Goal: Task Accomplishment & Management: Manage account settings

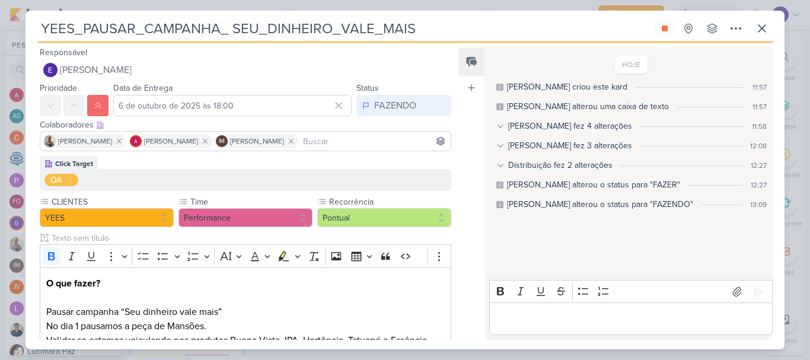
scroll to position [943, 0]
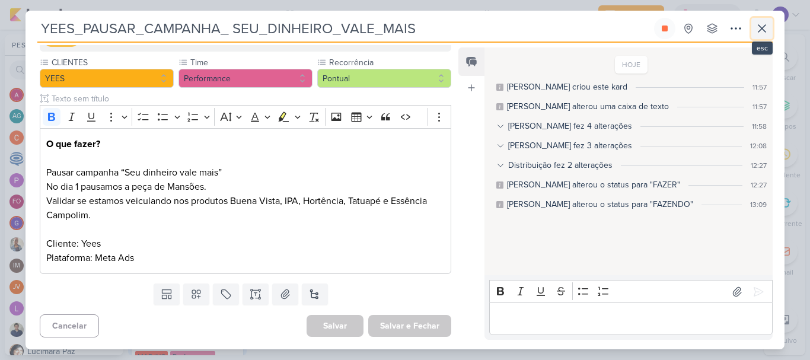
click at [756, 31] on icon at bounding box center [762, 28] width 14 height 14
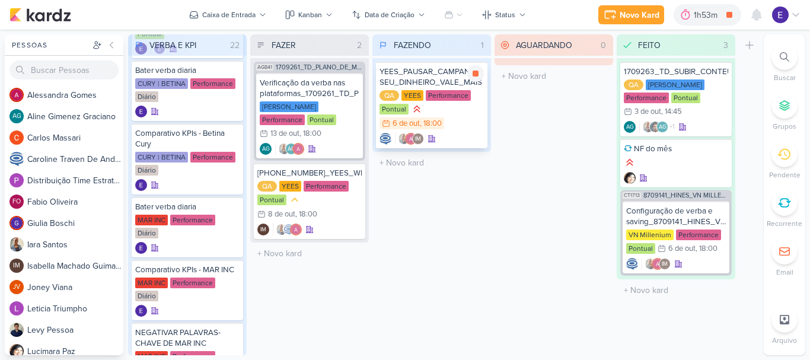
click at [446, 119] on div "QA [GEOGRAPHIC_DATA] Performance Pontual 6/10 [DATE] 18:00" at bounding box center [432, 110] width 104 height 40
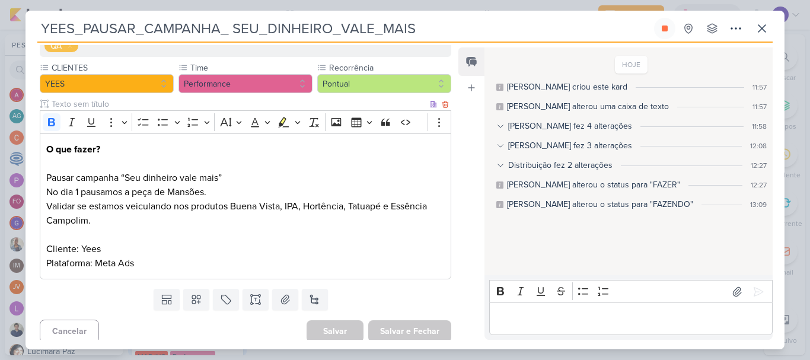
scroll to position [139, 0]
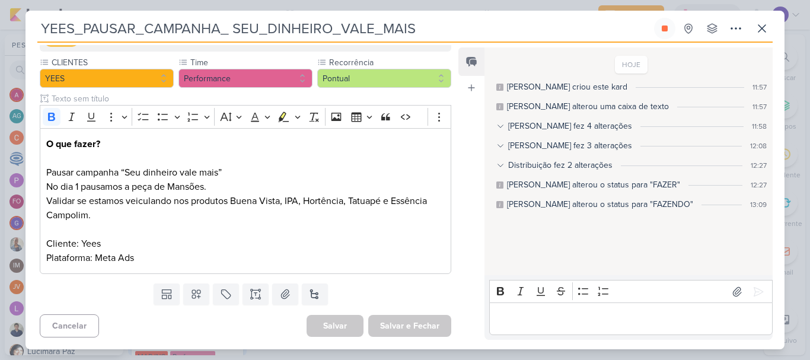
click at [522, 316] on p "Editor editing area: main" at bounding box center [630, 319] width 271 height 14
click at [753, 290] on icon at bounding box center [759, 292] width 12 height 12
click at [647, 226] on div at bounding box center [647, 225] width 14 height 14
click at [657, 239] on button "Deletar" at bounding box center [672, 246] width 65 height 20
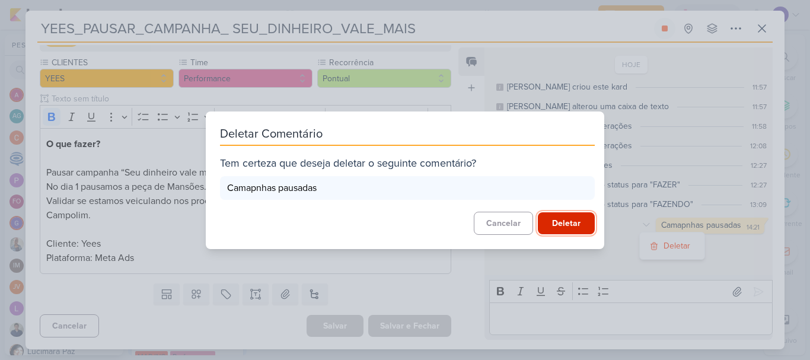
click at [587, 227] on button "Deletar" at bounding box center [566, 223] width 57 height 22
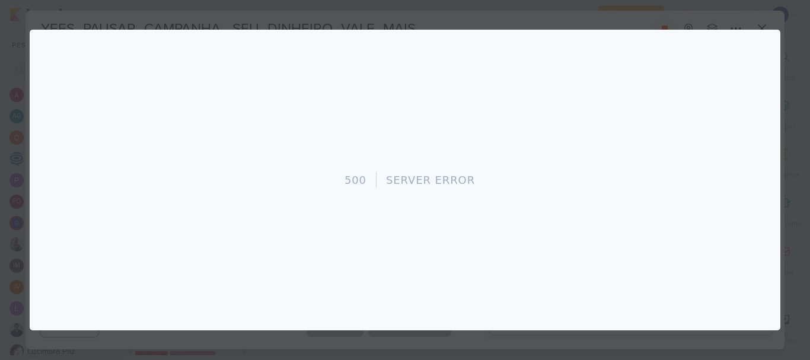
scroll to position [0, 0]
click at [761, 57] on div "500 Server Error" at bounding box center [405, 180] width 751 height 301
click at [764, 42] on div "500 Server Error" at bounding box center [405, 180] width 751 height 301
click at [805, 103] on div at bounding box center [405, 180] width 810 height 360
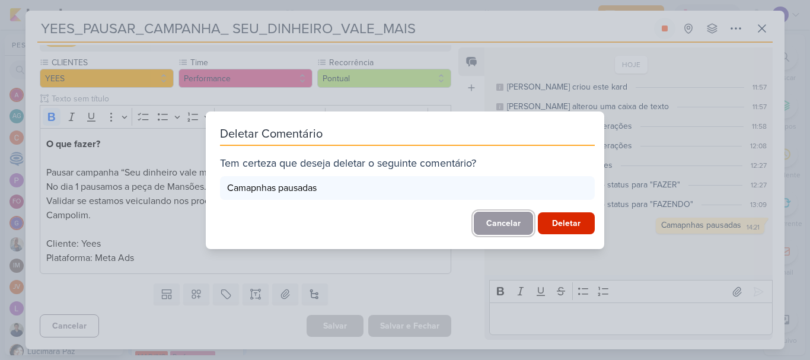
click at [511, 214] on button "Cancelar" at bounding box center [503, 223] width 59 height 23
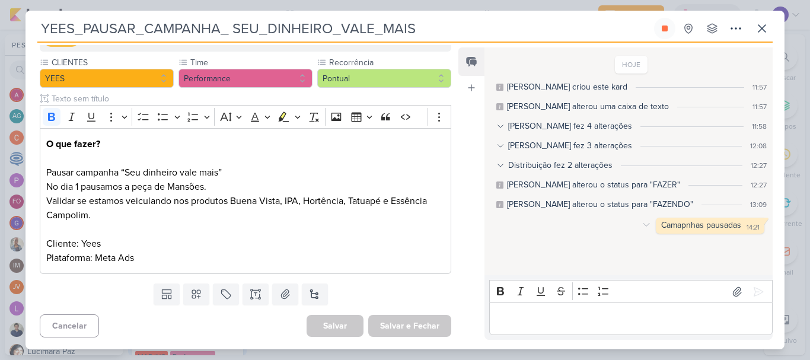
click at [747, 225] on div "14:21" at bounding box center [753, 227] width 13 height 9
click at [643, 227] on icon at bounding box center [646, 224] width 9 height 9
click at [656, 244] on button "Deletar" at bounding box center [672, 246] width 65 height 20
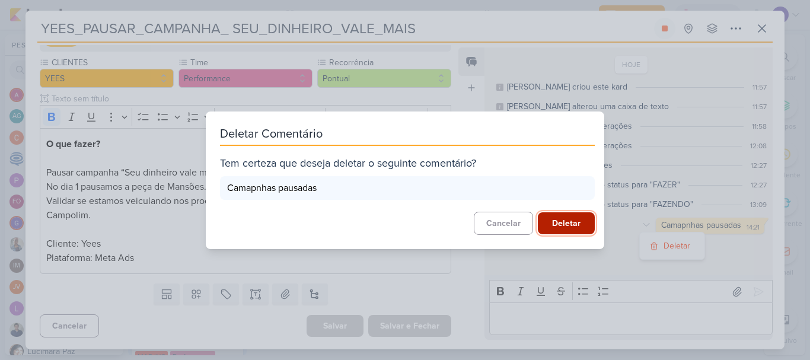
click at [576, 222] on button "Deletar" at bounding box center [566, 223] width 57 height 22
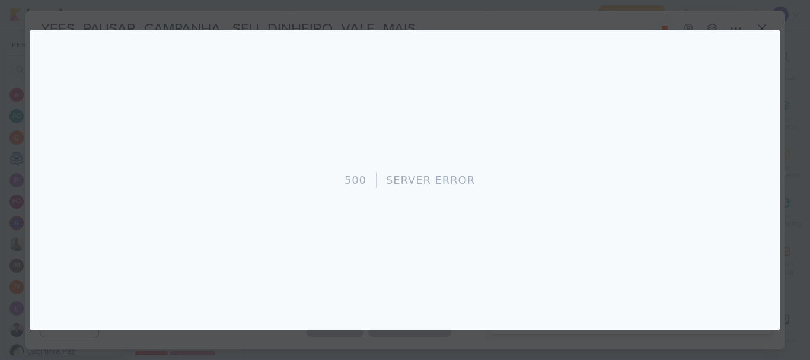
click at [718, 124] on div "500 Server Error" at bounding box center [405, 180] width 751 height 301
click at [771, 46] on div "500 Server Error" at bounding box center [405, 180] width 751 height 301
click at [787, 54] on div at bounding box center [405, 180] width 810 height 360
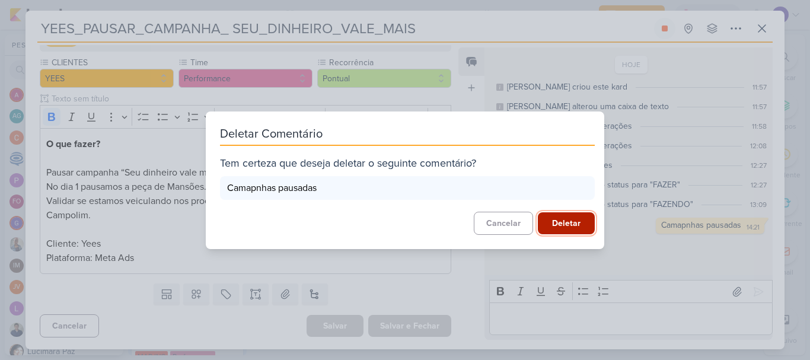
click at [561, 220] on button "Deletar" at bounding box center [566, 223] width 57 height 22
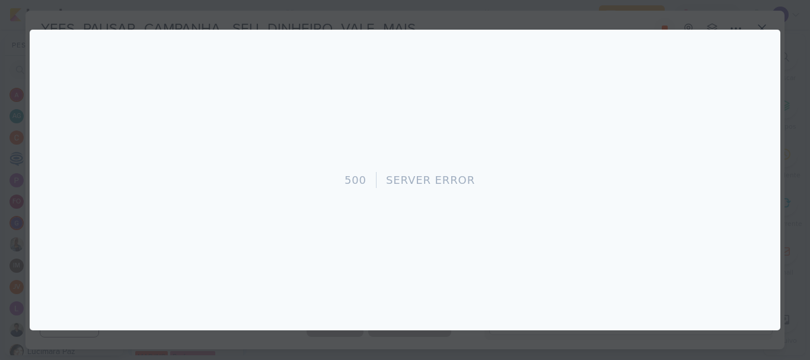
click at [612, 248] on div "500 Server Error" at bounding box center [405, 180] width 751 height 301
click at [810, 231] on div at bounding box center [405, 180] width 810 height 360
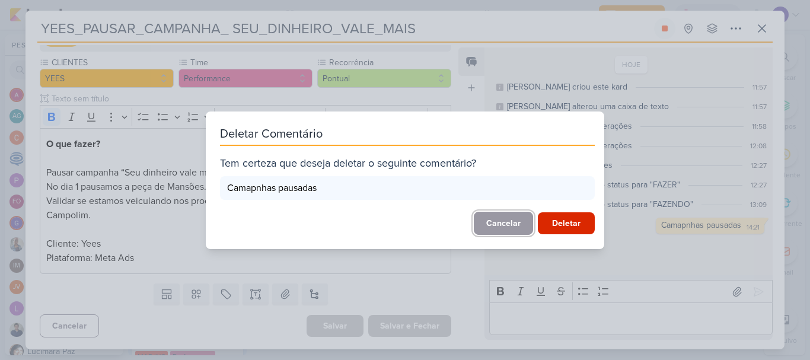
click at [512, 220] on button "Cancelar" at bounding box center [503, 223] width 59 height 23
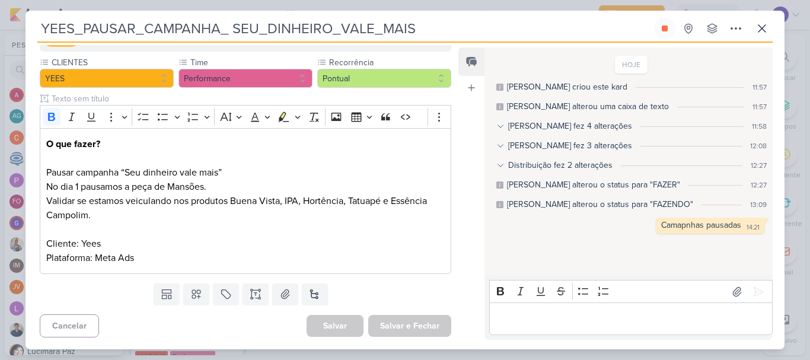
click at [567, 314] on p "Editor editing area: main" at bounding box center [630, 319] width 271 height 14
click at [645, 223] on icon at bounding box center [646, 224] width 9 height 9
click at [660, 239] on button "Deletar" at bounding box center [672, 246] width 65 height 20
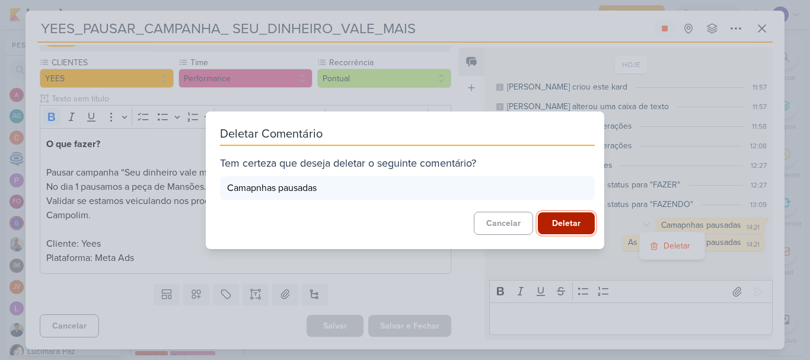
click at [577, 228] on button "Deletar" at bounding box center [566, 223] width 57 height 22
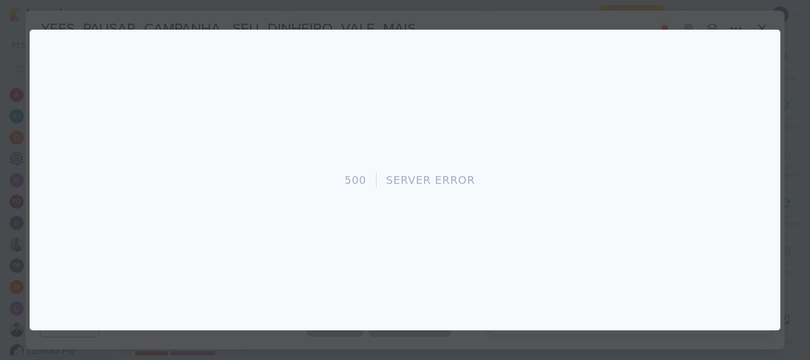
click at [797, 49] on div at bounding box center [405, 180] width 810 height 360
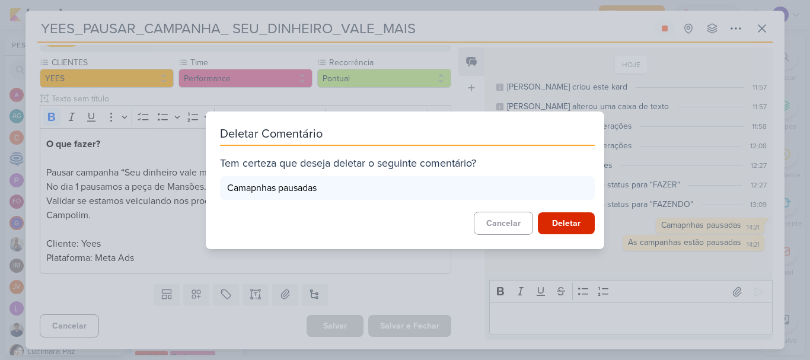
click at [644, 70] on div "Deletar Comentário Tem certeza que deseja deletar o seguinte comentário? Camapn…" at bounding box center [405, 180] width 810 height 360
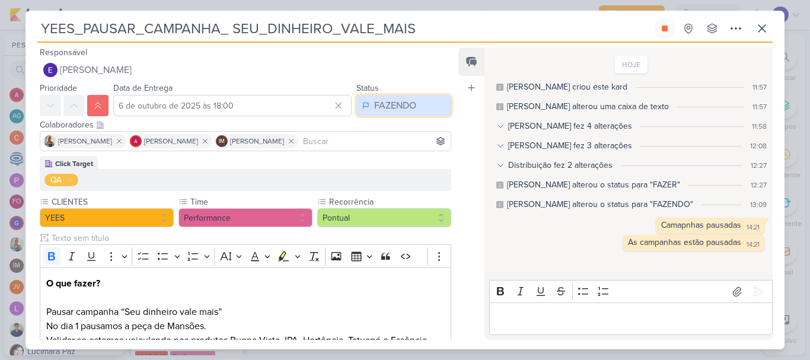
click at [406, 104] on div "FAZENDO" at bounding box center [395, 105] width 42 height 14
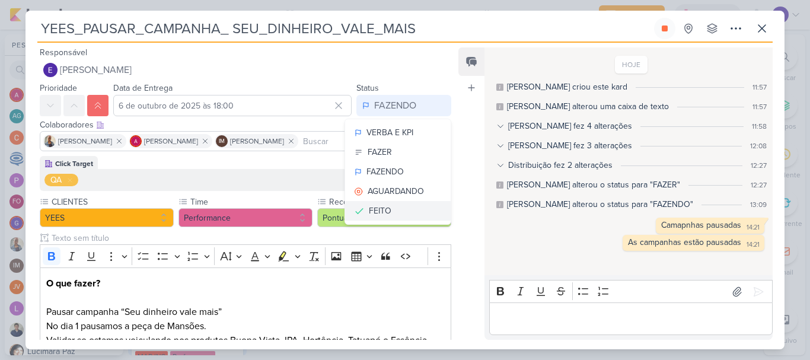
click at [384, 203] on button "FEITO" at bounding box center [398, 211] width 106 height 20
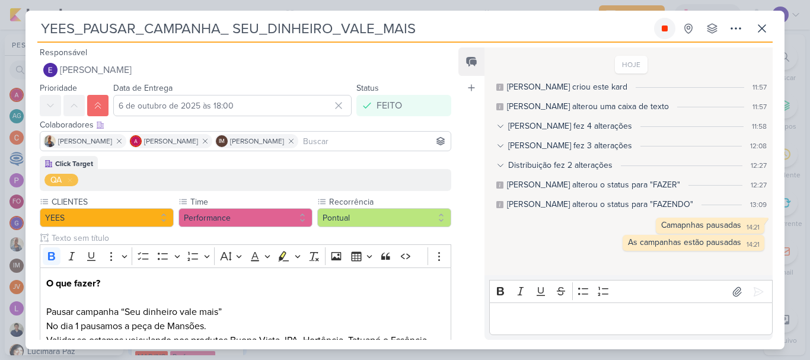
click at [671, 26] on button at bounding box center [664, 28] width 21 height 21
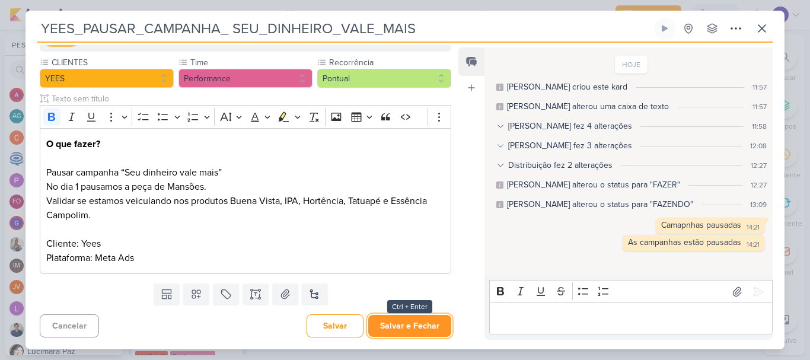
click at [420, 316] on button "Salvar e Fechar" at bounding box center [409, 326] width 83 height 22
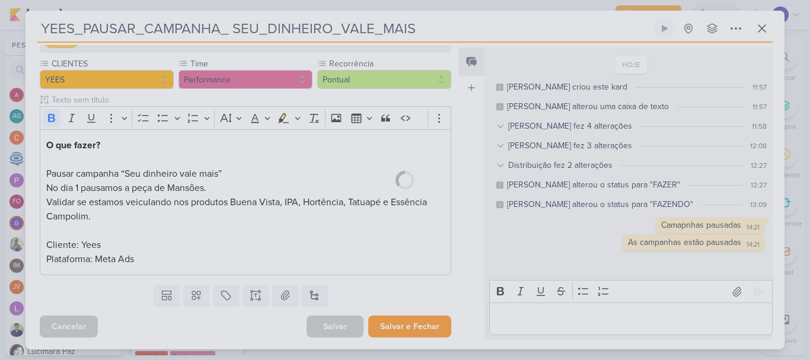
scroll to position [138, 0]
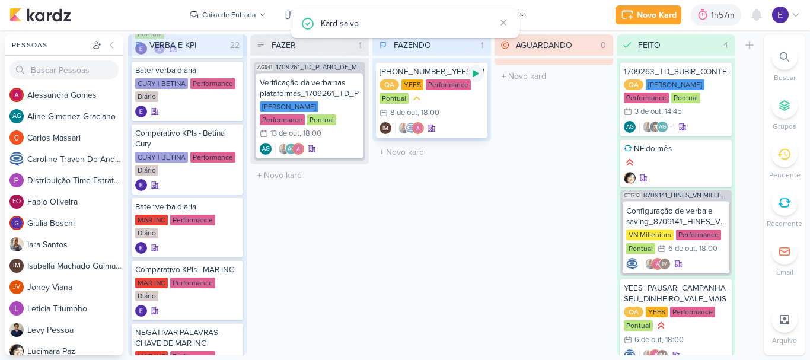
click at [475, 74] on icon at bounding box center [476, 74] width 6 height 7
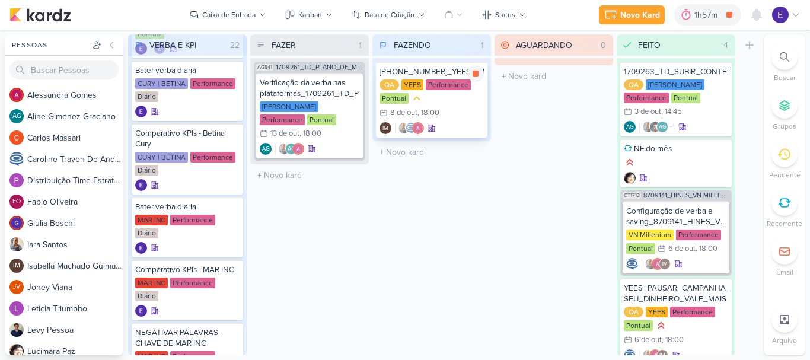
click at [473, 121] on div "[PHONE_NUMBER]_YEES_WHATSAPP_RETOMAR_CAMPANHA QA [GEOGRAPHIC_DATA] Performance …" at bounding box center [432, 100] width 112 height 76
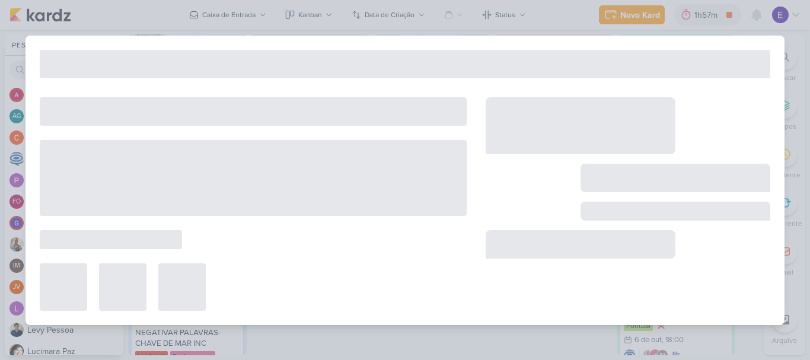
type input "[PHONE_NUMBER]_YEES_WHATSAPP_RETOMAR_CAMPANHA"
type input "[DATE] 18:00"
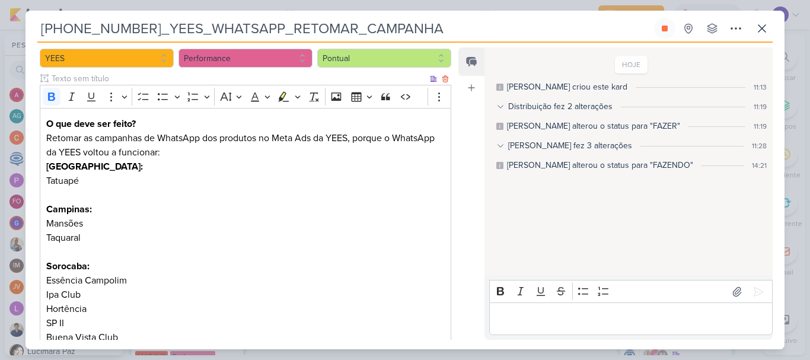
scroll to position [0, 0]
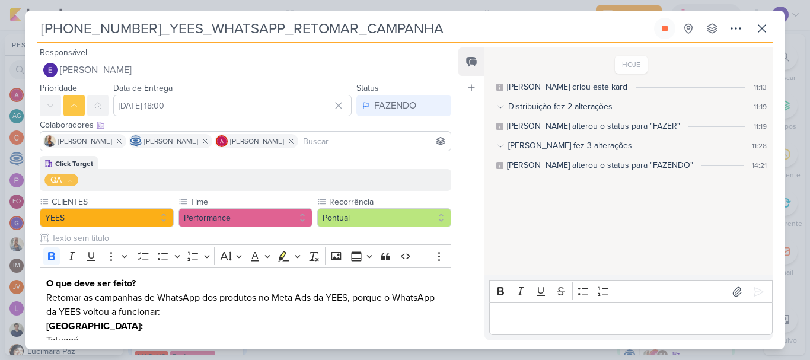
click at [529, 321] on p "Editor editing area: main" at bounding box center [630, 319] width 271 height 14
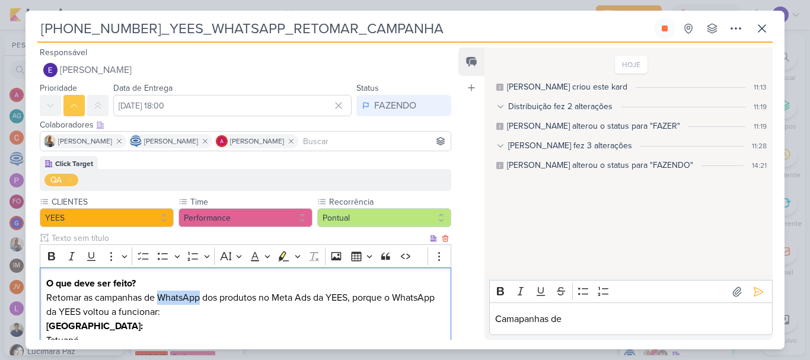
drag, startPoint x: 201, startPoint y: 298, endPoint x: 162, endPoint y: 302, distance: 39.4
click at [162, 302] on p "Retomar as campanhas de WhatsApp dos produtos no Meta Ads da YEES, porque o Wha…" at bounding box center [245, 305] width 399 height 28
copy p "WhatsApp"
click at [638, 314] on p "Camapanhas de" at bounding box center [630, 319] width 271 height 14
click at [519, 320] on p "Camapanhas de WhatsApp reativas" at bounding box center [630, 319] width 271 height 14
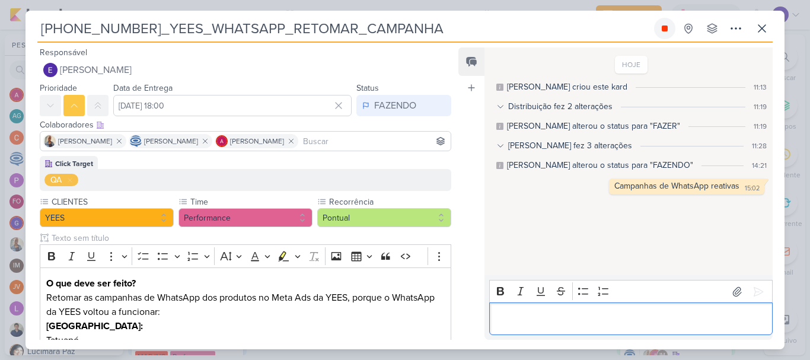
click at [656, 35] on button at bounding box center [664, 28] width 21 height 21
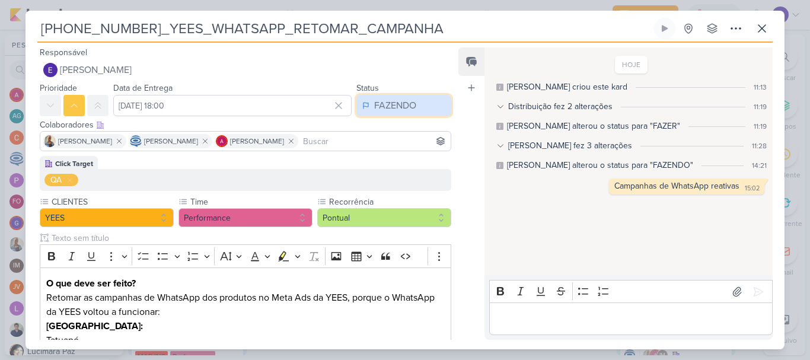
click at [393, 107] on div "FAZENDO" at bounding box center [395, 105] width 42 height 14
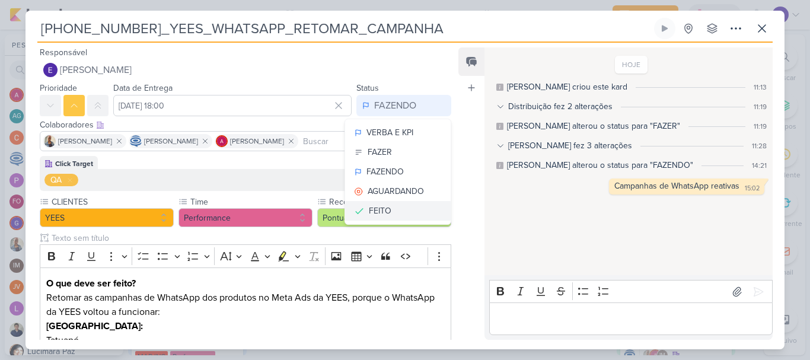
click at [385, 208] on div "FEITO" at bounding box center [380, 211] width 23 height 12
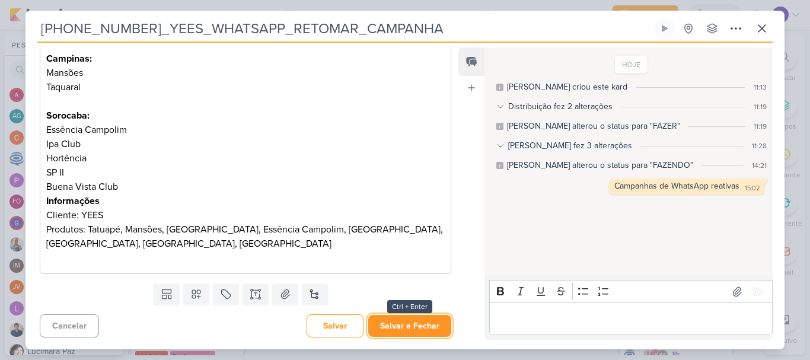
click at [411, 319] on button "Salvar e Fechar" at bounding box center [409, 326] width 83 height 22
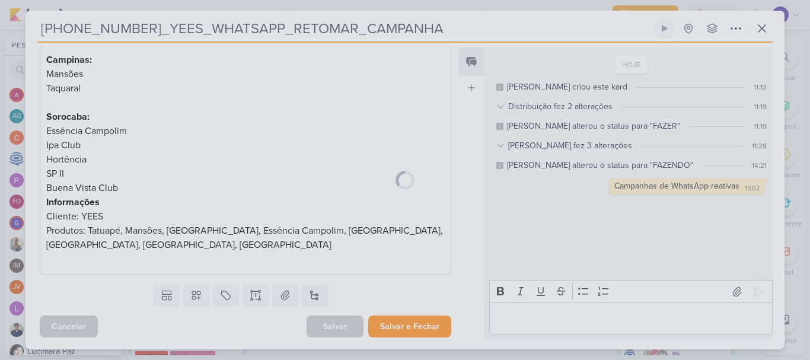
scroll to position [309, 0]
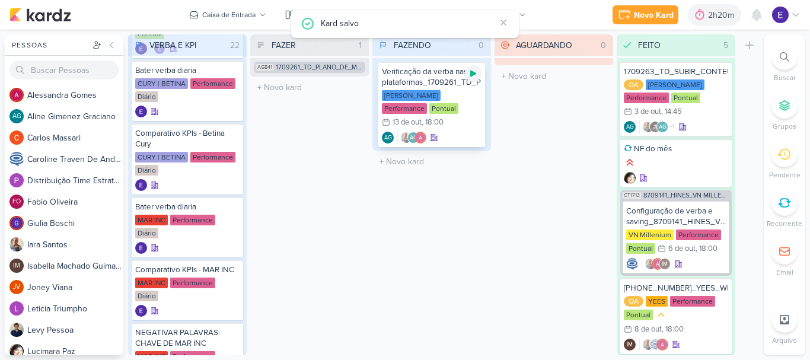
click at [474, 77] on icon at bounding box center [473, 73] width 9 height 9
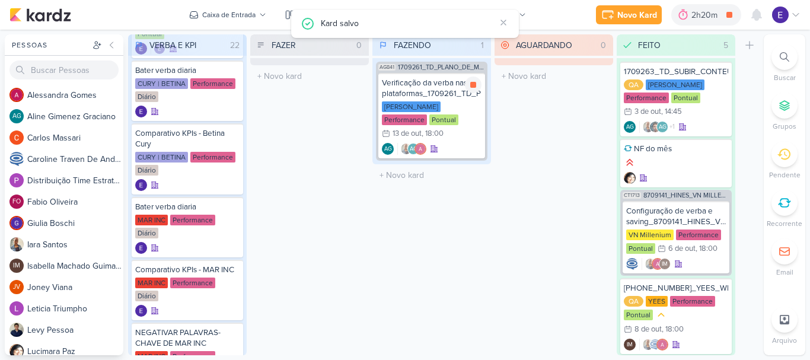
click at [465, 113] on div "[PERSON_NAME] Performance Pontual 13/10 [DATE] 18:00" at bounding box center [432, 120] width 100 height 39
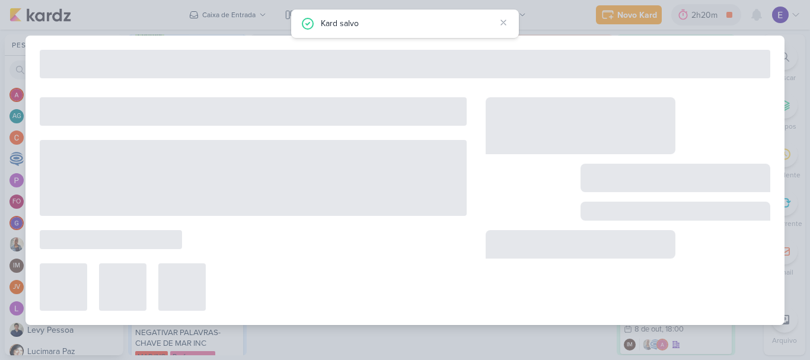
type input "Verificação da verba nas plataformas_1709261_TD_PLANO_DE_MIDIA_NOVEMBRO+DEZEMBRO"
type input "[DATE] 18:00"
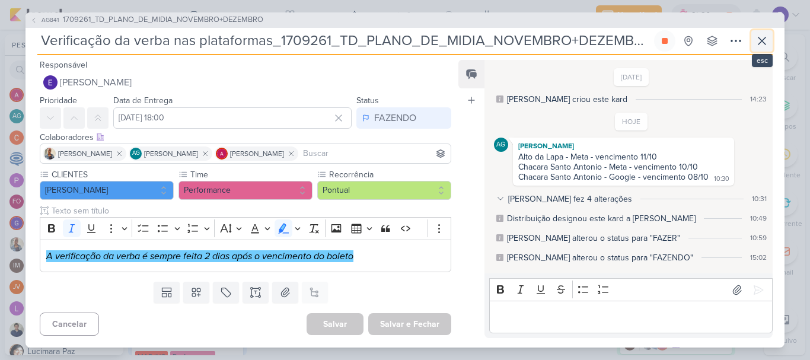
click at [759, 42] on icon at bounding box center [762, 41] width 14 height 14
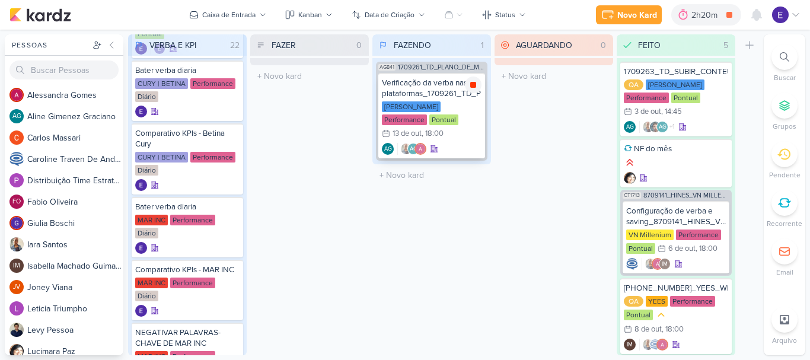
click at [470, 80] on icon at bounding box center [473, 84] width 9 height 9
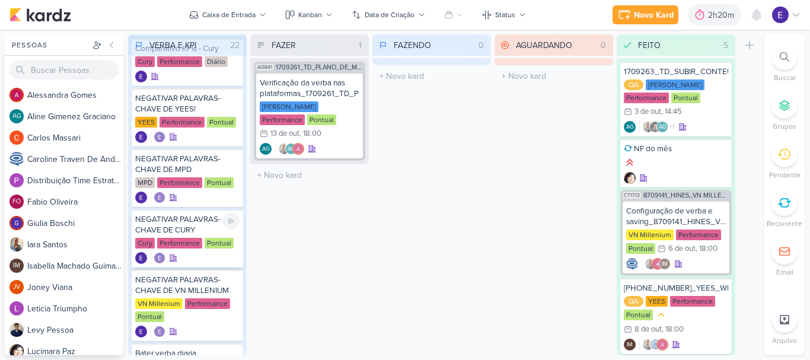
scroll to position [601, 0]
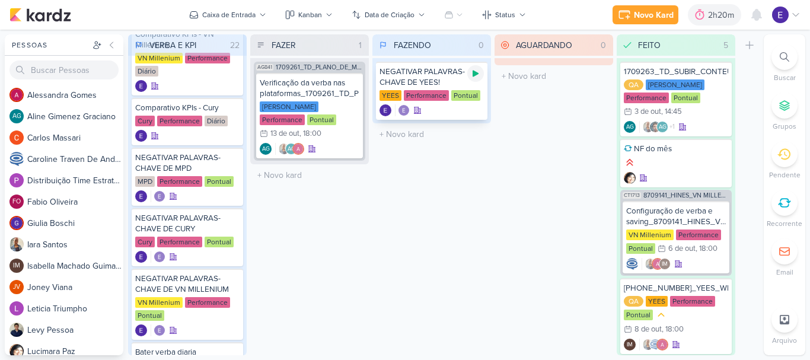
click at [475, 74] on icon at bounding box center [476, 74] width 6 height 7
click at [430, 103] on div "NEGATIVAR PALAVRAS-CHAVE DE YEES! [GEOGRAPHIC_DATA] Performance Pontual" at bounding box center [432, 91] width 112 height 58
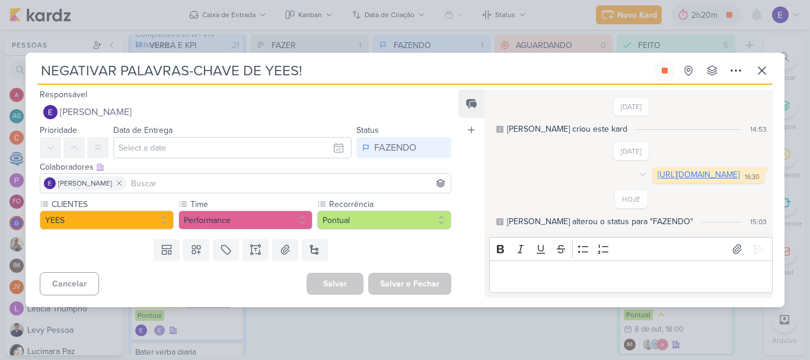
click at [658, 178] on link "[URL][DOMAIN_NAME]" at bounding box center [699, 175] width 82 height 10
click at [768, 63] on icon at bounding box center [762, 70] width 14 height 14
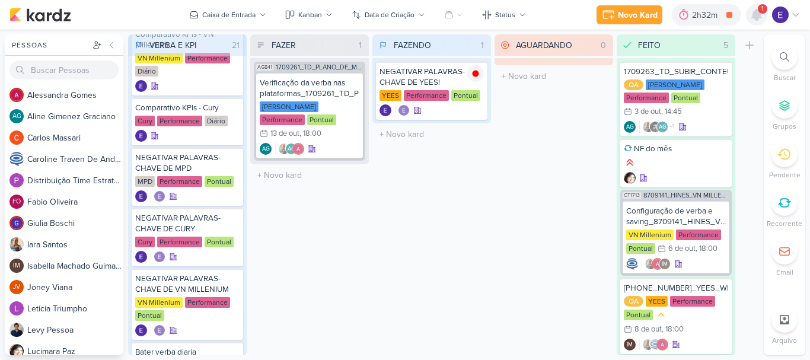
click at [756, 14] on icon at bounding box center [756, 14] width 9 height 11
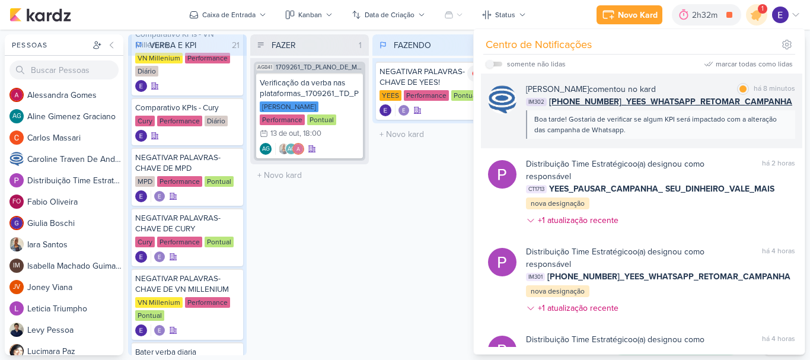
click at [731, 121] on div "Boa tarde! Gostaria de verificar se algum KPI será impactado com a alteração da…" at bounding box center [661, 124] width 252 height 21
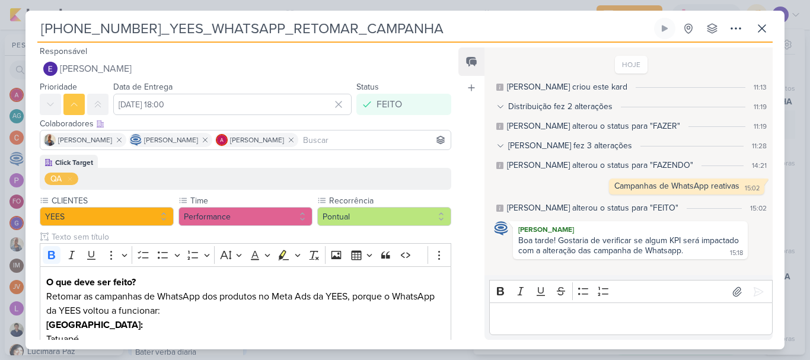
scroll to position [0, 0]
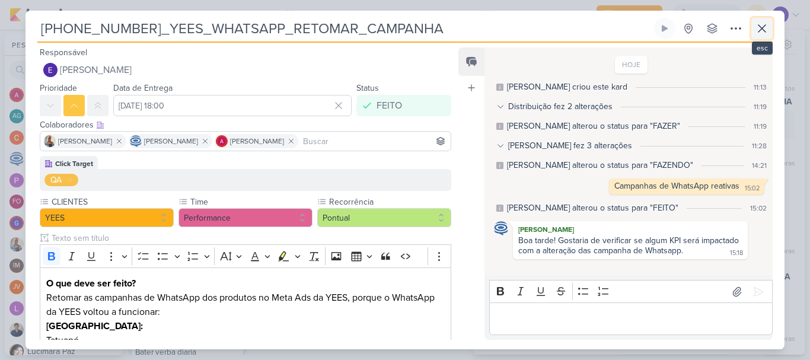
click at [767, 33] on icon at bounding box center [762, 28] width 14 height 14
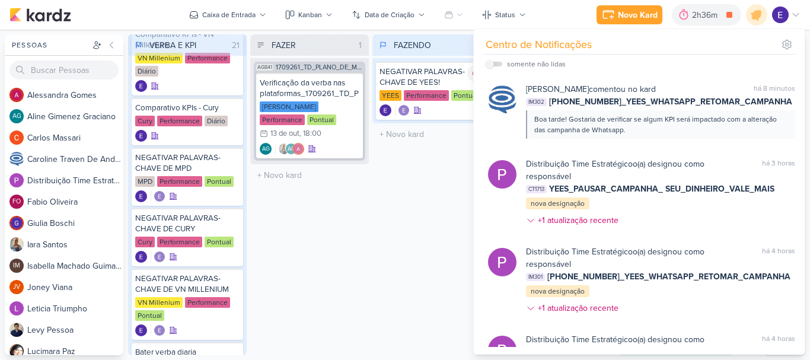
click at [415, 191] on div "FAZENDO 1 Mover Para Esquerda Mover Para Direita [GEOGRAPHIC_DATA] NEGATIVAR PA…" at bounding box center [432, 194] width 119 height 321
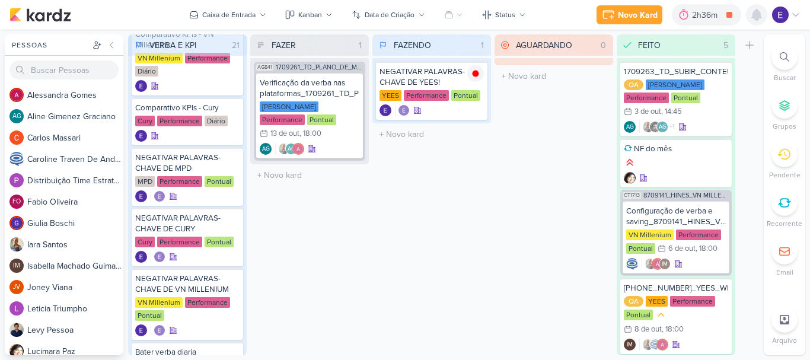
click at [756, 18] on icon at bounding box center [756, 14] width 9 height 11
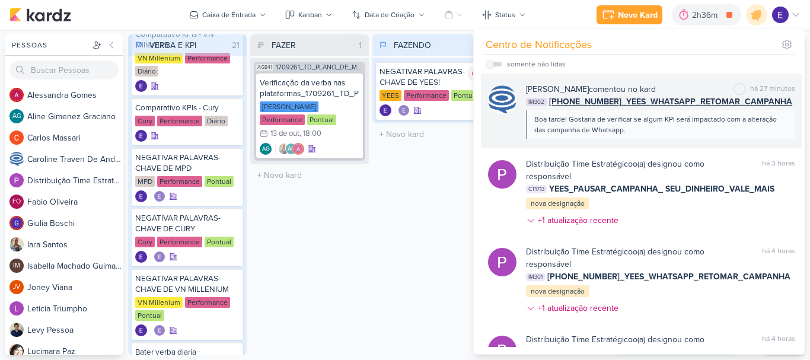
click at [705, 119] on div "Boa tarde! Gostaria de verificar se algum KPI será impactado com a alteração da…" at bounding box center [661, 124] width 252 height 21
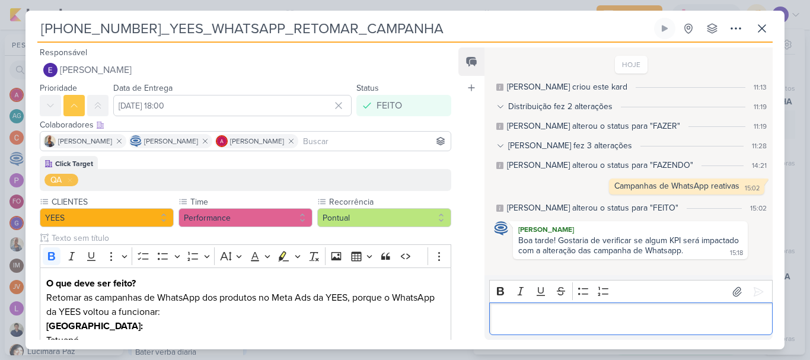
click at [644, 309] on div "Editor editing area: main" at bounding box center [631, 319] width 284 height 33
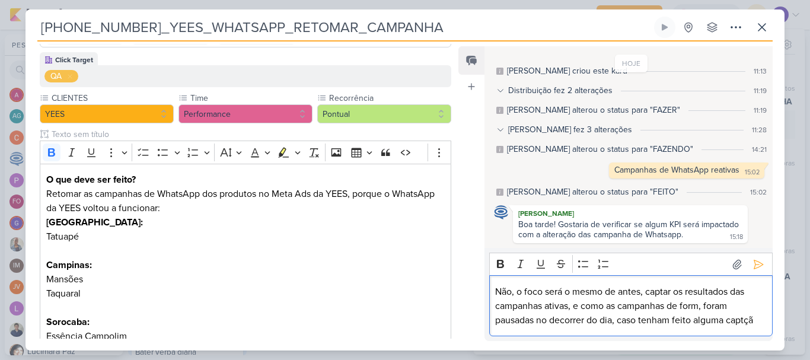
scroll to position [29, 0]
click at [539, 317] on p "Não, o foco será o mesmo de antes, captar os resultados das campanhas ativas, e…" at bounding box center [630, 306] width 271 height 43
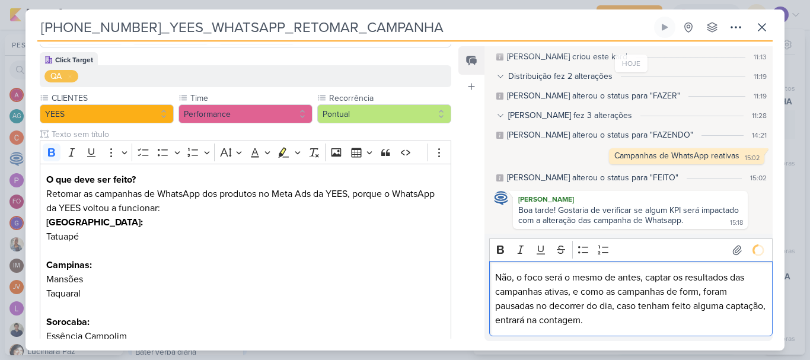
scroll to position [40, 0]
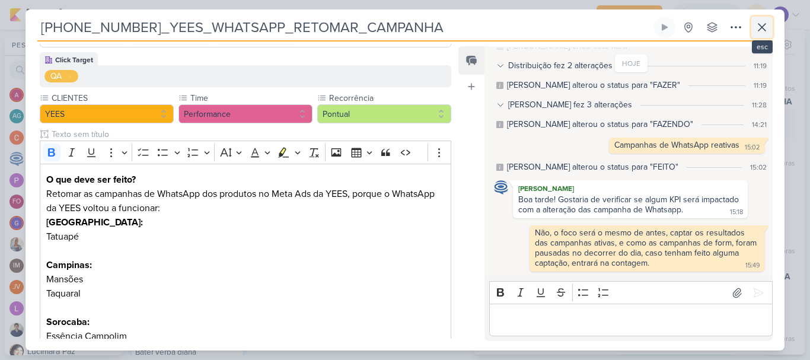
click at [767, 31] on icon at bounding box center [762, 27] width 14 height 14
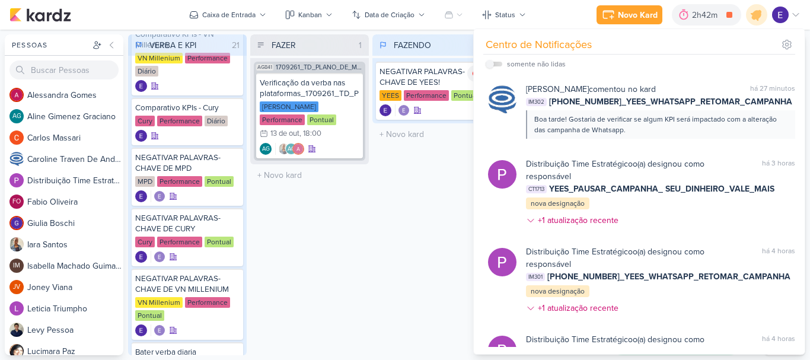
click at [361, 206] on div "FAZER 1 Mover Para Esquerda Mover Para Direita [GEOGRAPHIC_DATA] AG841 1709261_…" at bounding box center [309, 194] width 119 height 321
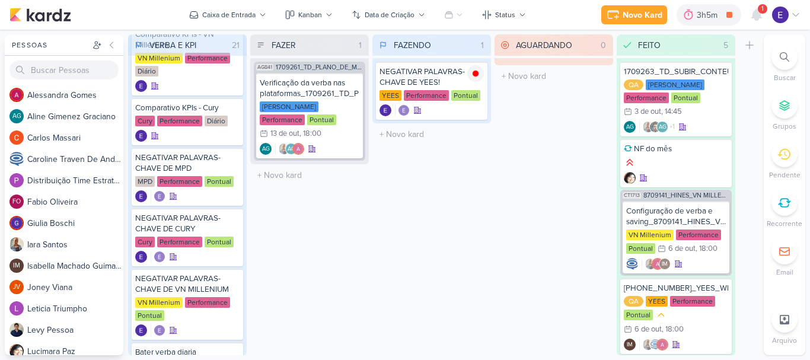
click at [765, 11] on div "1" at bounding box center [762, 8] width 9 height 9
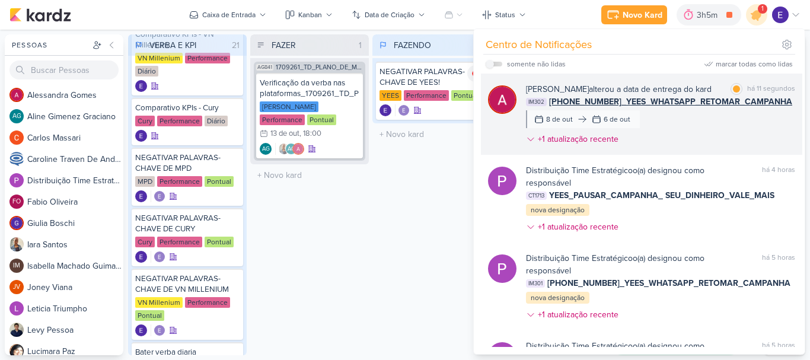
click at [735, 126] on div "[PERSON_NAME] alterou a data de entrega do kard marcar como lida há 11 segundos…" at bounding box center [660, 116] width 269 height 67
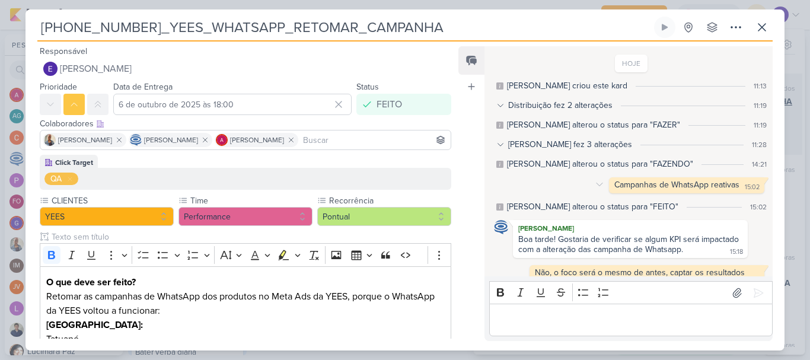
scroll to position [59, 0]
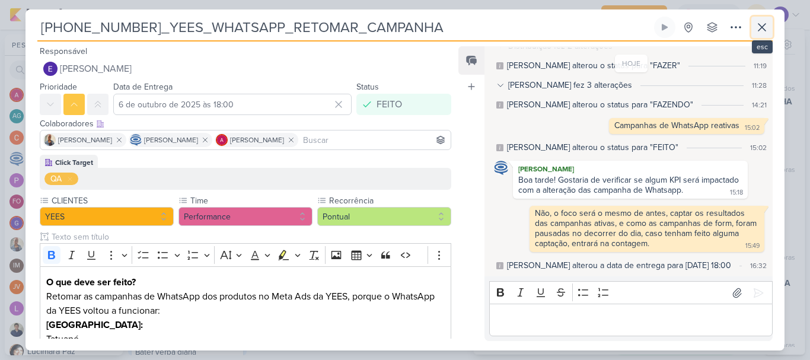
click at [765, 20] on icon at bounding box center [762, 27] width 14 height 14
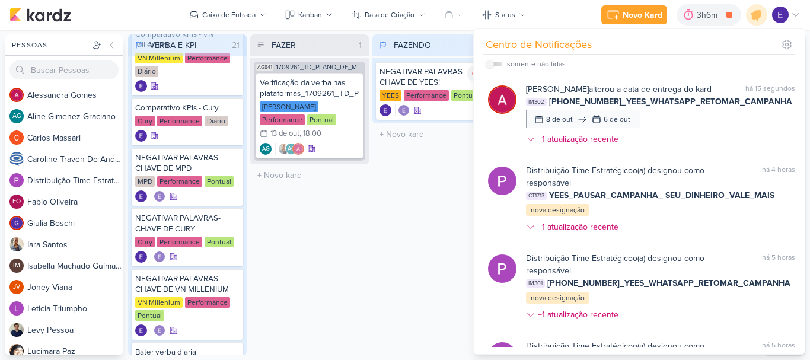
click at [346, 194] on div "FAZER 1 Mover Para Esquerda Mover Para Direita [GEOGRAPHIC_DATA] AG841 1709261_…" at bounding box center [309, 194] width 119 height 321
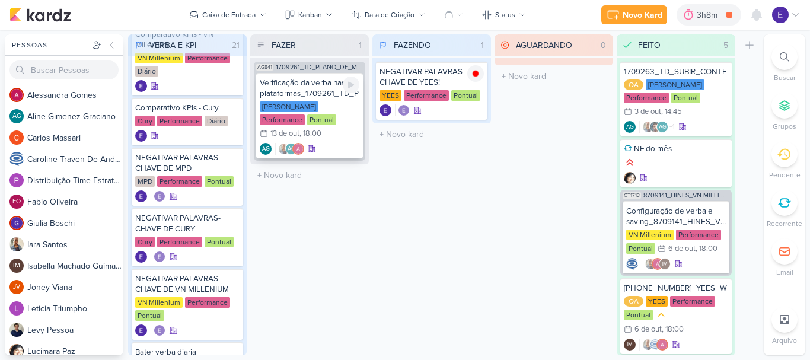
click at [344, 143] on div "AG AG" at bounding box center [310, 149] width 100 height 12
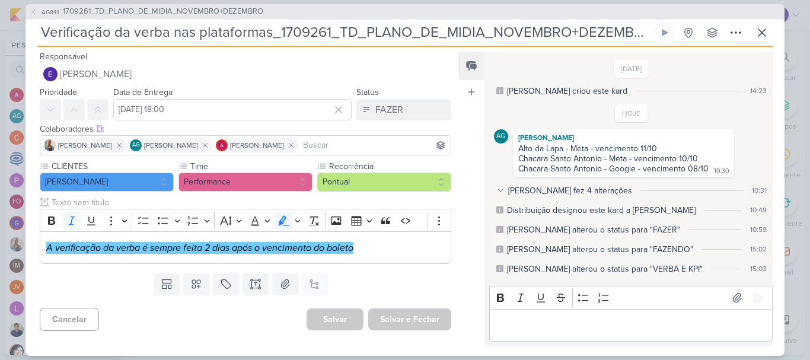
scroll to position [18, 0]
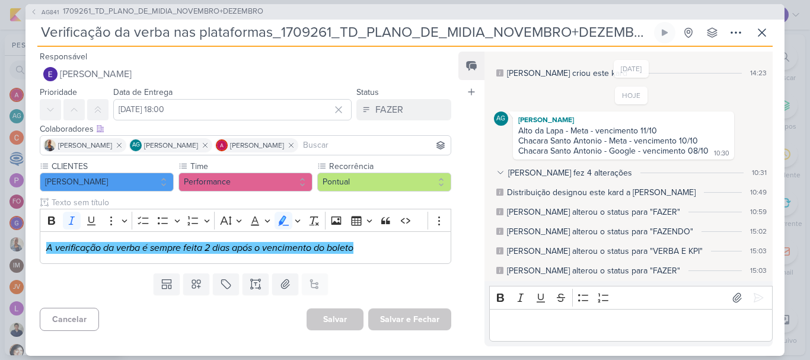
click at [608, 320] on p "Editor editing area: main" at bounding box center [630, 325] width 271 height 14
click at [755, 288] on button at bounding box center [758, 297] width 19 height 19
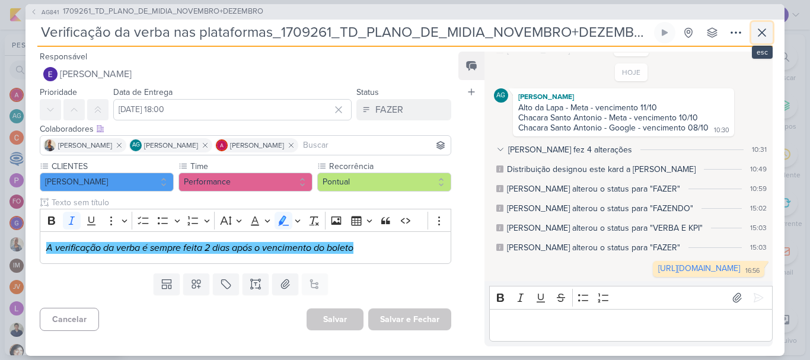
click at [758, 30] on icon at bounding box center [762, 33] width 14 height 14
